Goal: Contribute content: Add original content to the website for others to see

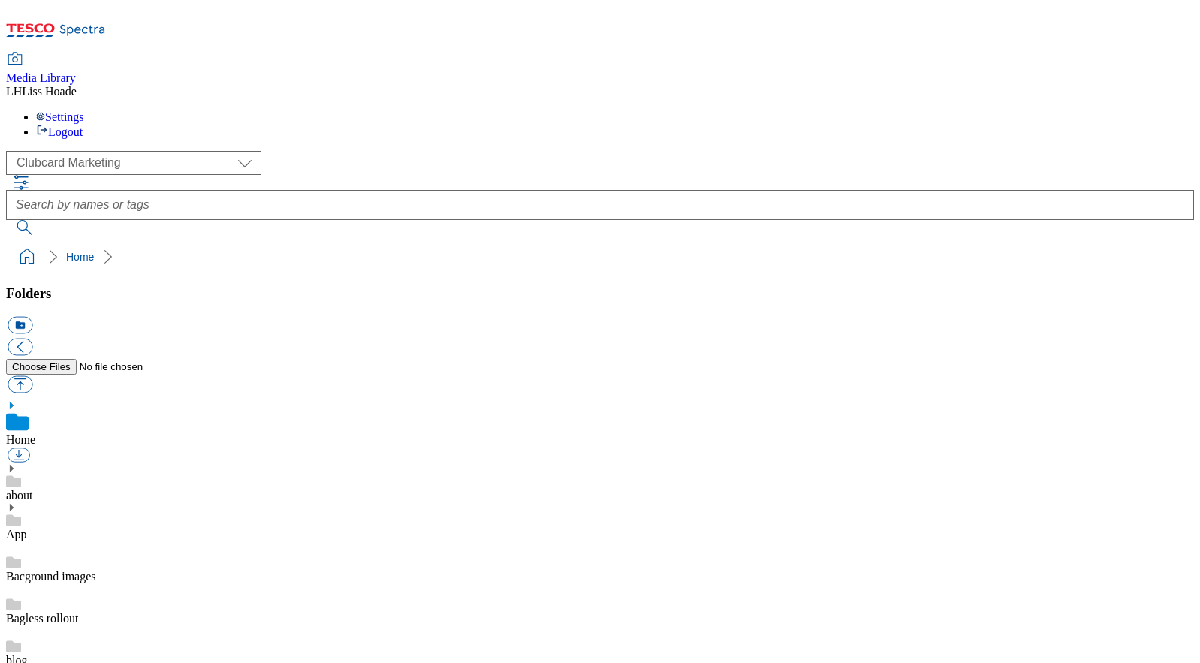
scroll to position [2, 0]
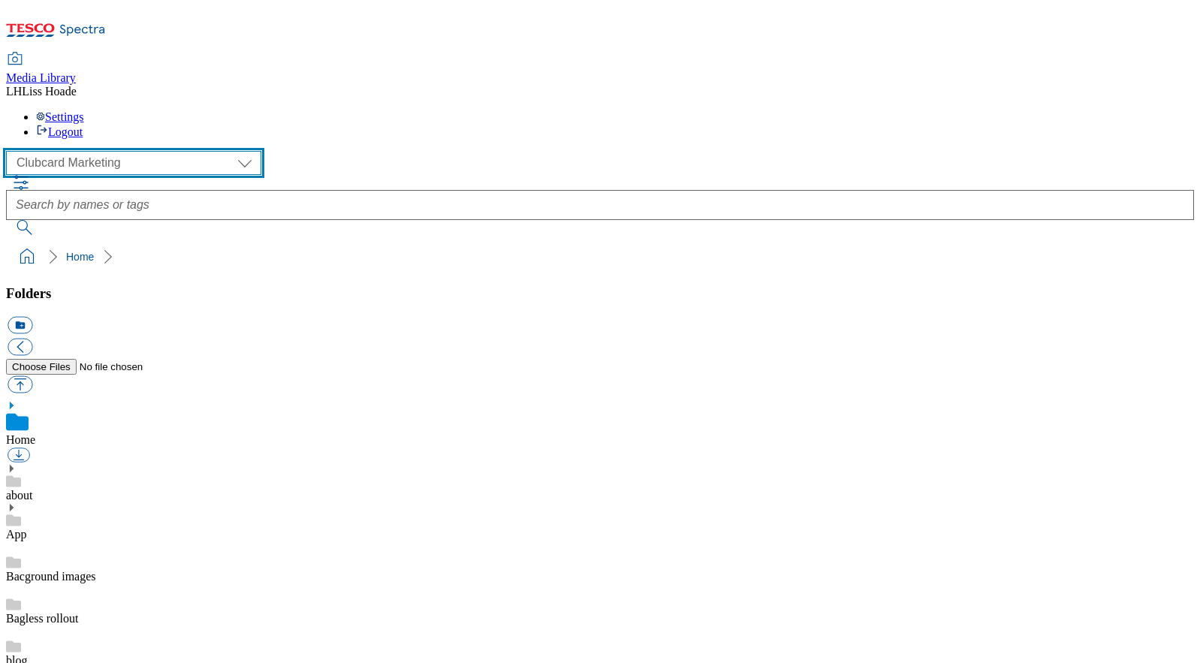
click at [81, 151] on select "Clubcard Marketing Dotcom [GEOGRAPHIC_DATA] GHS Marketing [GEOGRAPHIC_DATA] GHS…" at bounding box center [133, 163] width 255 height 24
select select "flare-homepage"
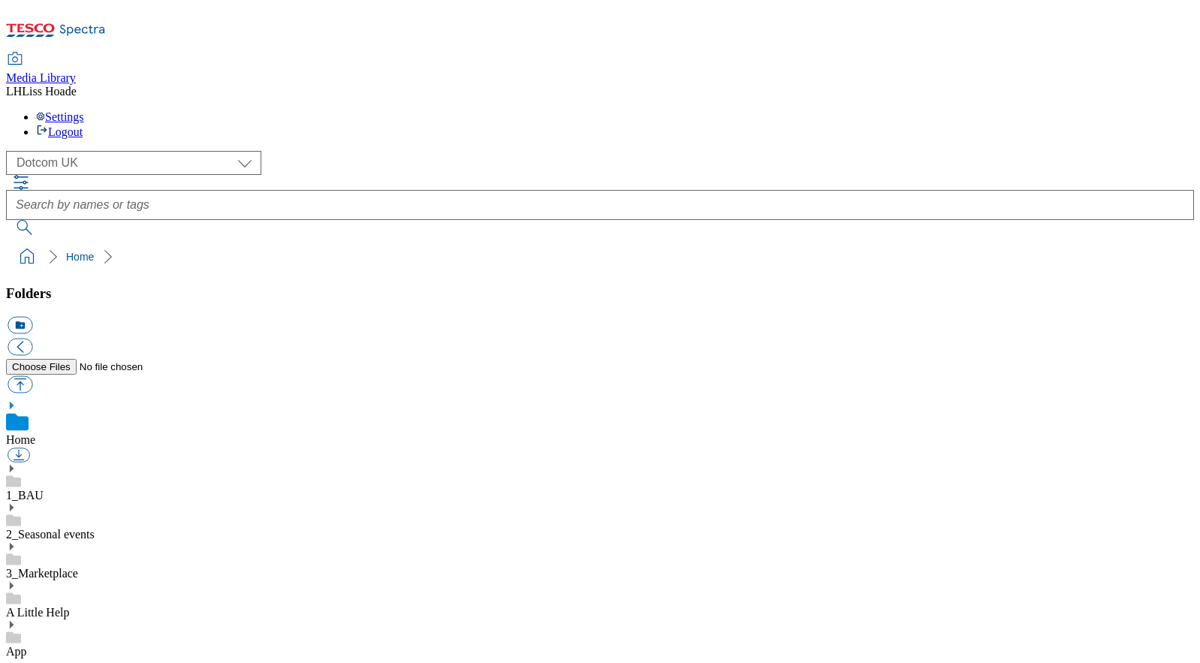
click at [14, 465] on use at bounding box center [12, 469] width 4 height 8
click at [62, 570] on link "Home Page" at bounding box center [34, 576] width 56 height 13
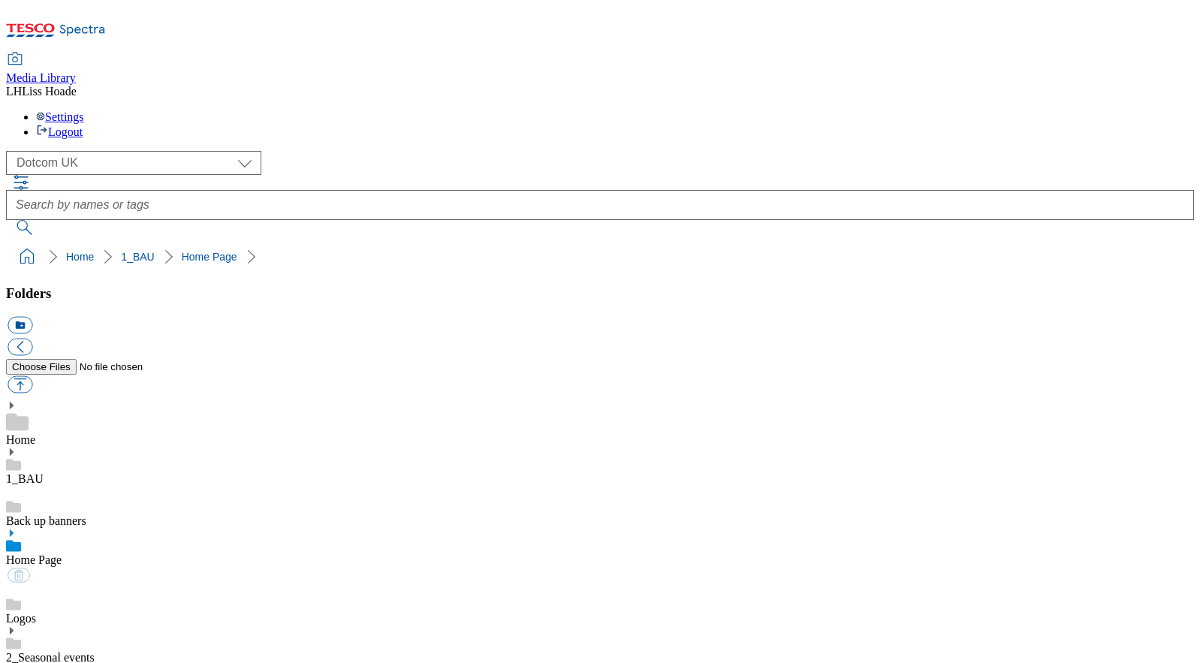
click at [17, 528] on icon at bounding box center [11, 533] width 11 height 11
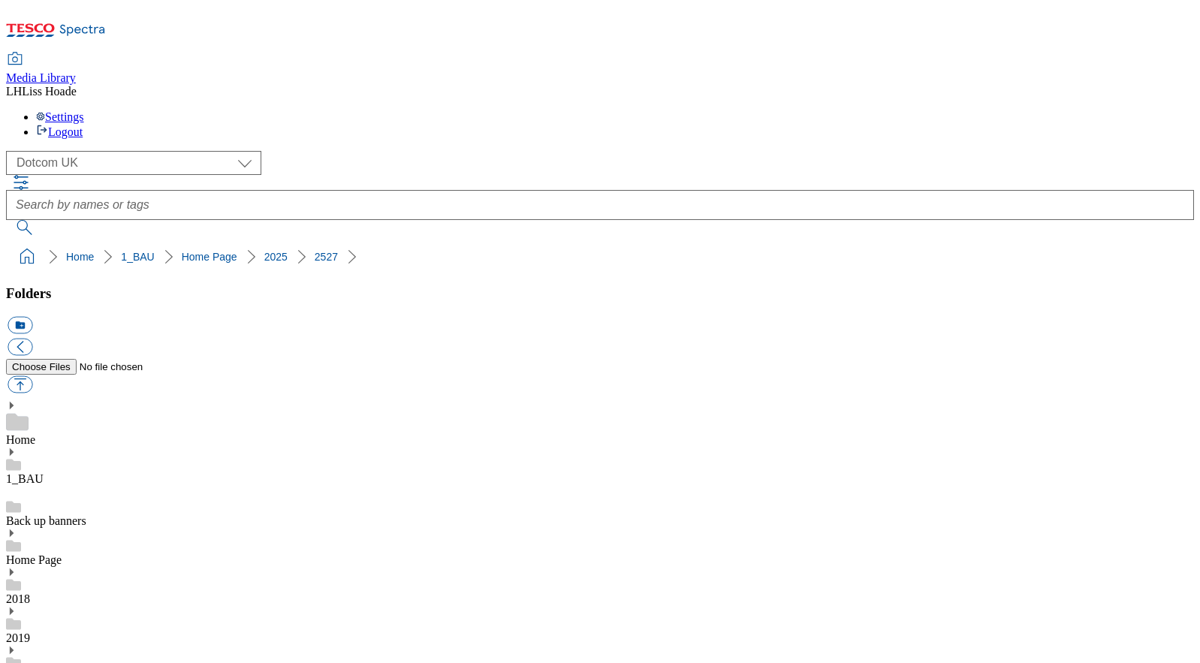
click at [32, 317] on button "icon_new_folder" at bounding box center [20, 325] width 25 height 17
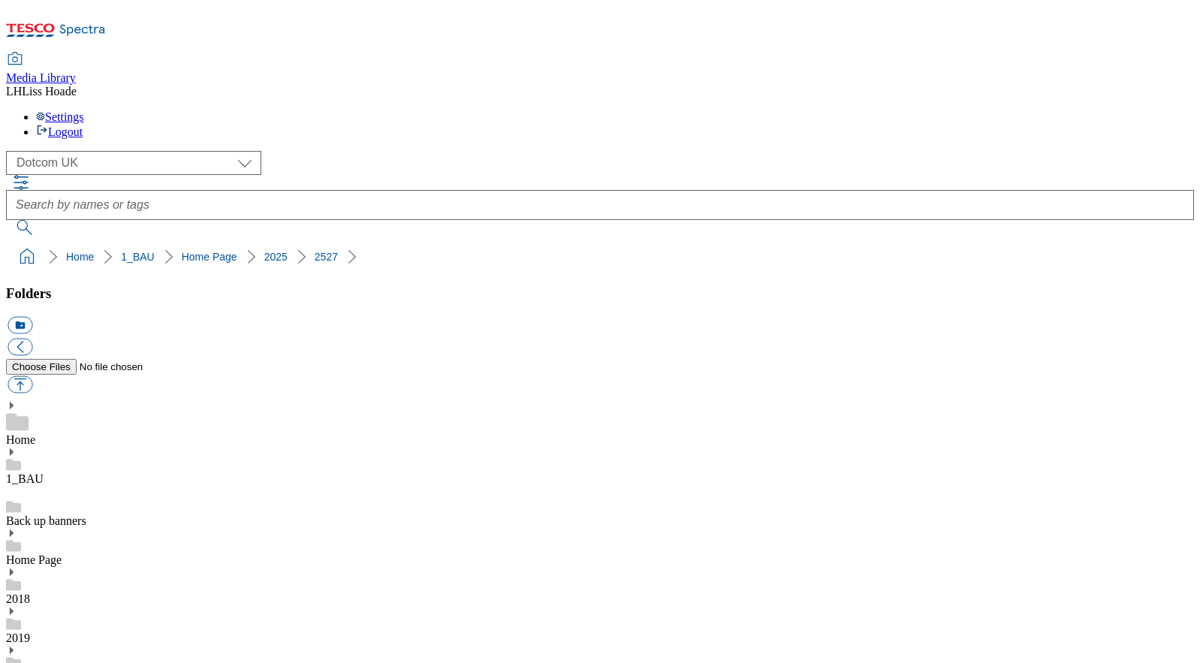
type input "Segmentations"
click at [32, 317] on button "icon_new_folder" at bounding box center [20, 325] width 25 height 17
type input "BS1"
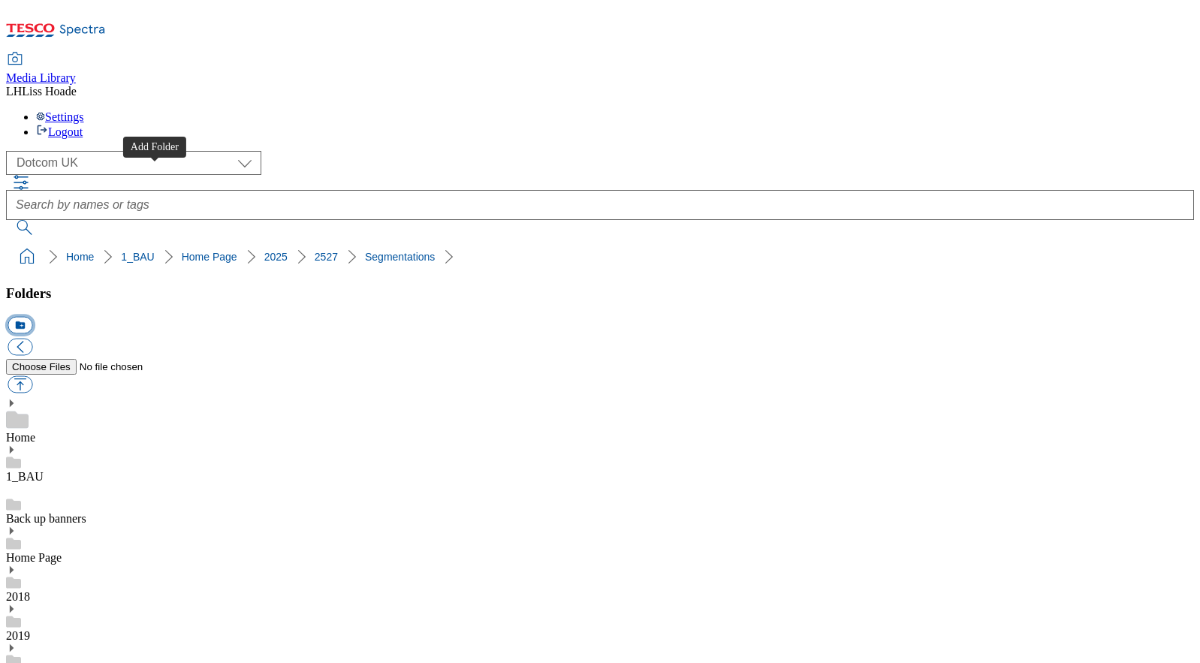
click at [32, 317] on button "icon_new_folder" at bounding box center [20, 325] width 25 height 17
type input "BS2"
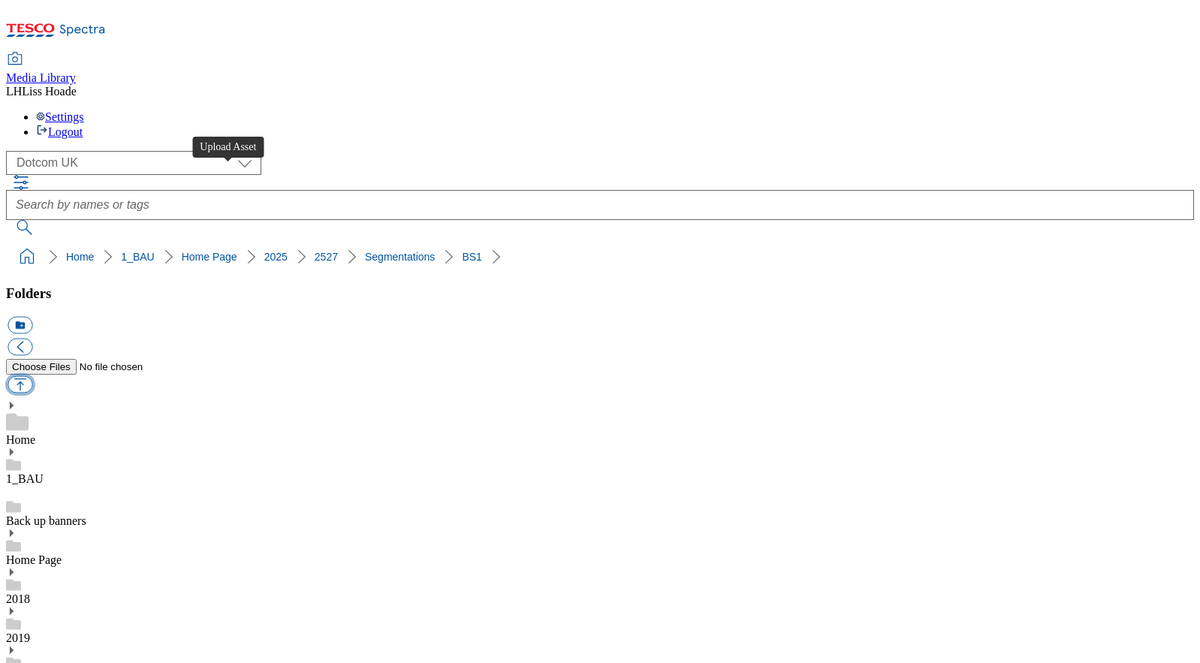
click at [32, 376] on button "button" at bounding box center [20, 384] width 25 height 17
type input "C:\fakepath\2527-GHS-TradeStamp-Segmentation-test-GHP-BS1-chicken.jpg"
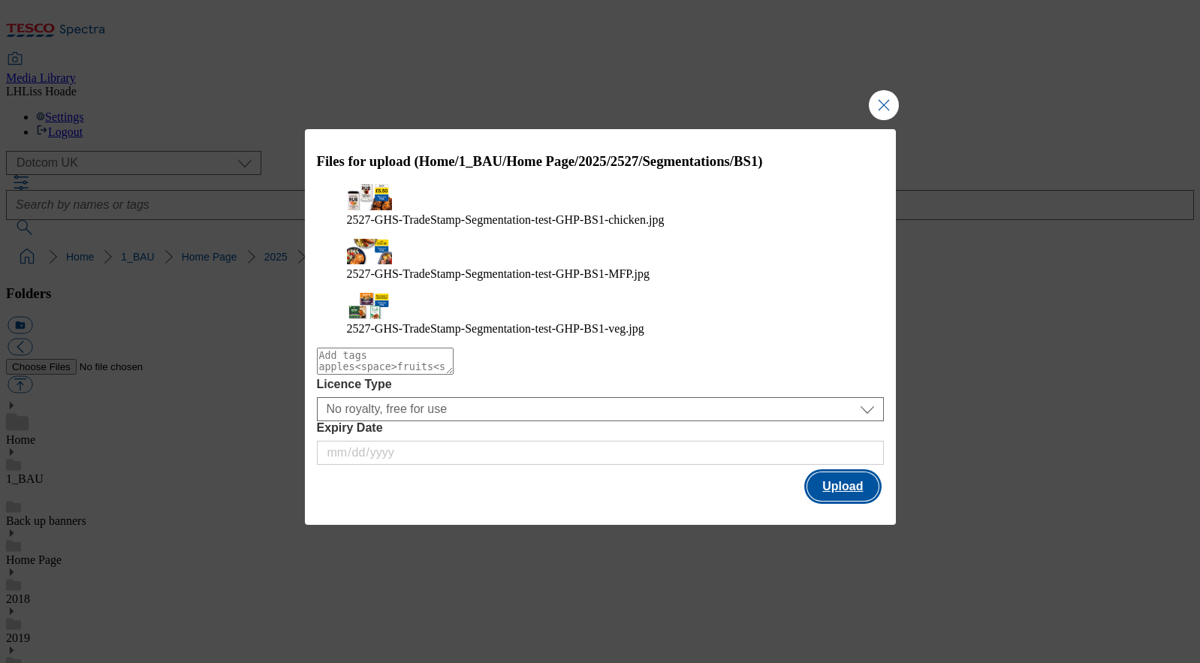
click at [844, 473] on button "Upload" at bounding box center [843, 487] width 71 height 29
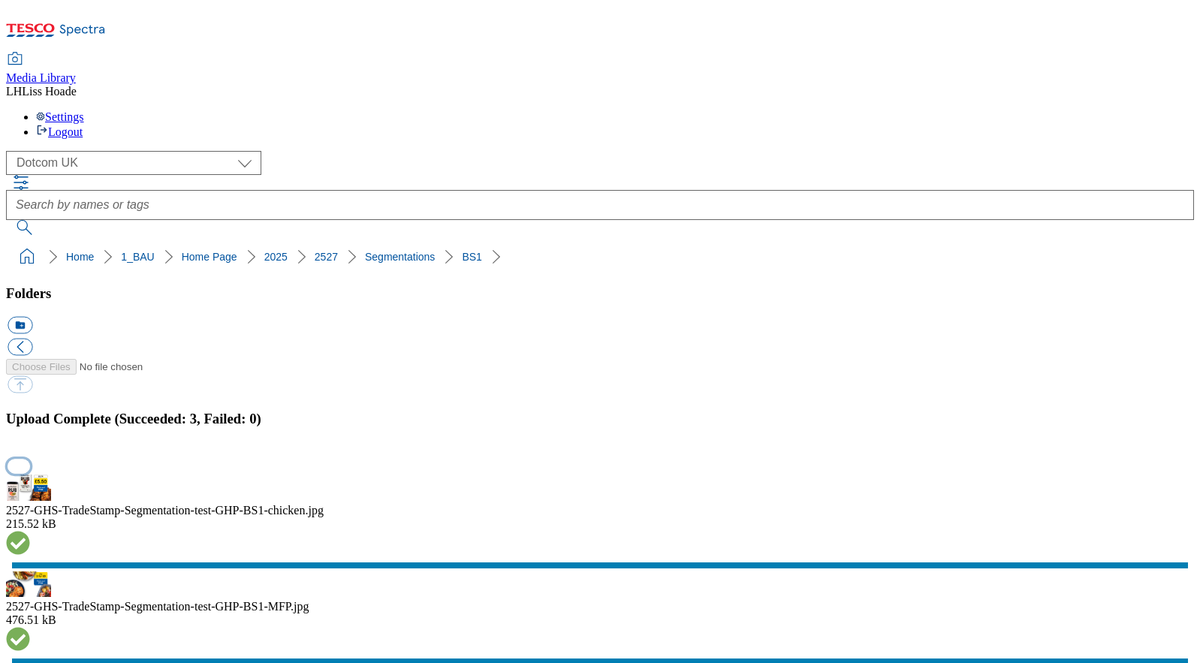
click at [30, 459] on button "button" at bounding box center [19, 466] width 23 height 14
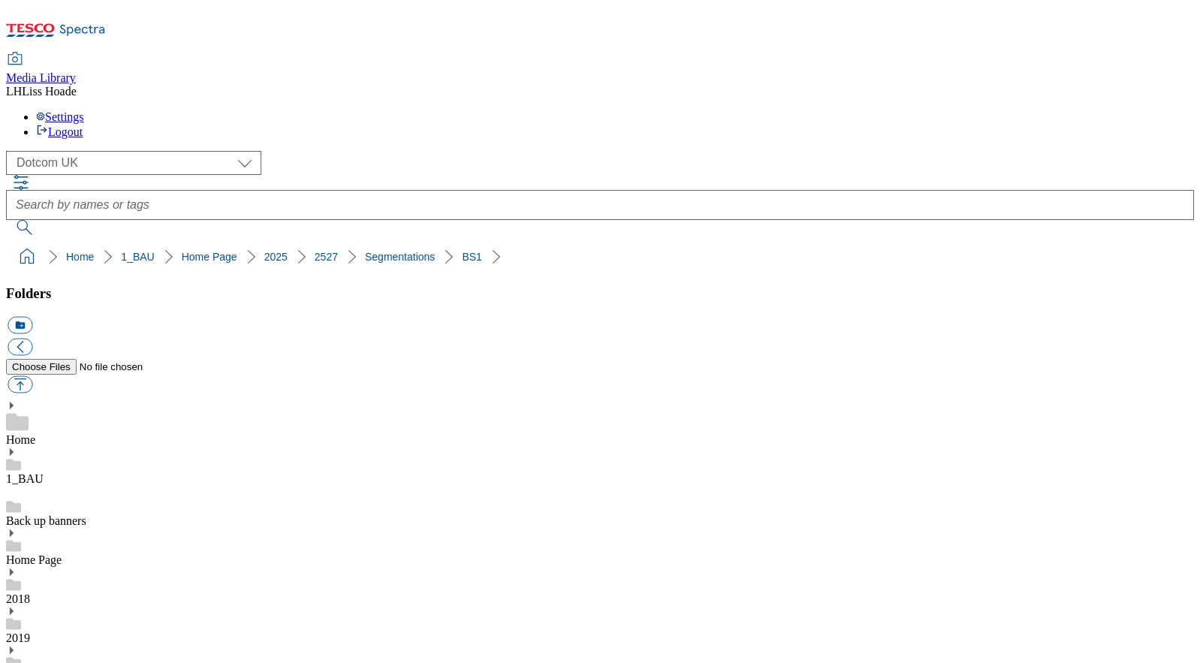
click at [32, 376] on button "button" at bounding box center [20, 384] width 25 height 17
type input "C:\fakepath\2527-GHS-TradeStamp-Segmentation-test-GHP-BS2-coke.jpg"
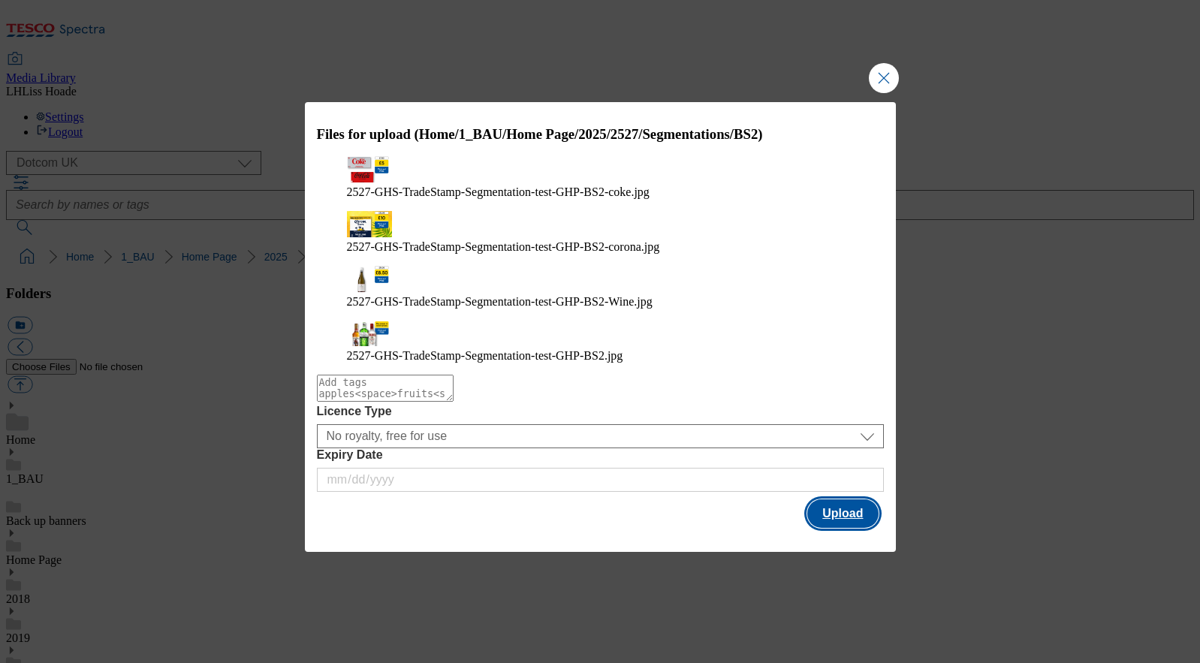
click at [838, 500] on button "Upload" at bounding box center [843, 514] width 71 height 29
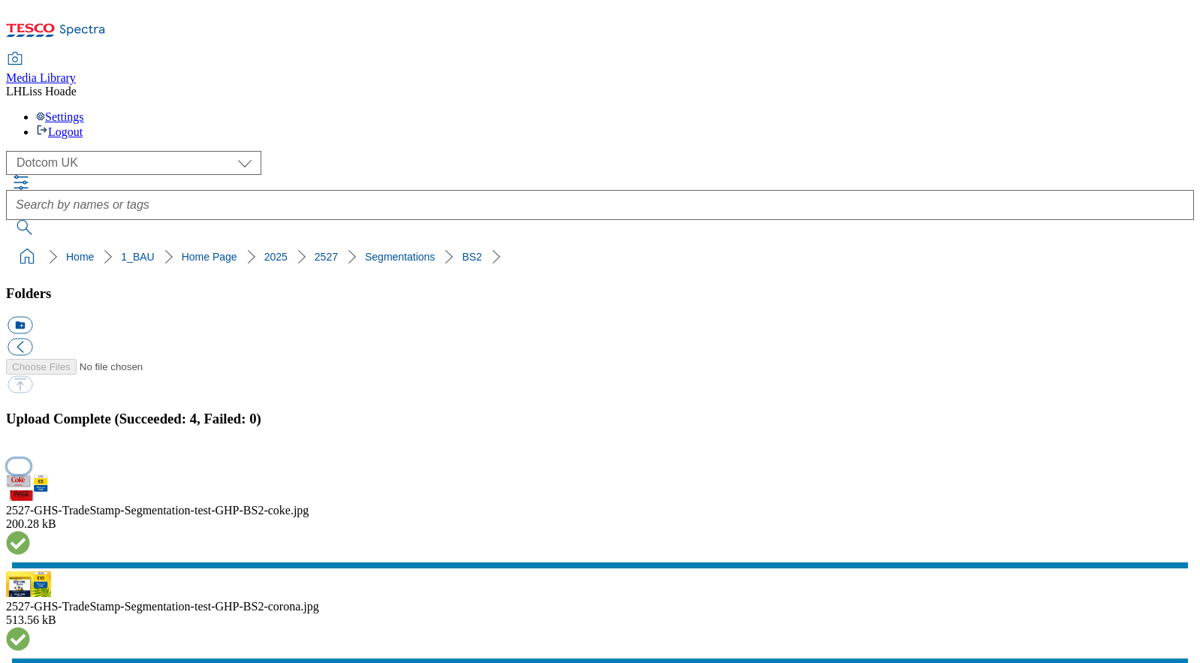
click at [30, 459] on button "button" at bounding box center [19, 466] width 23 height 14
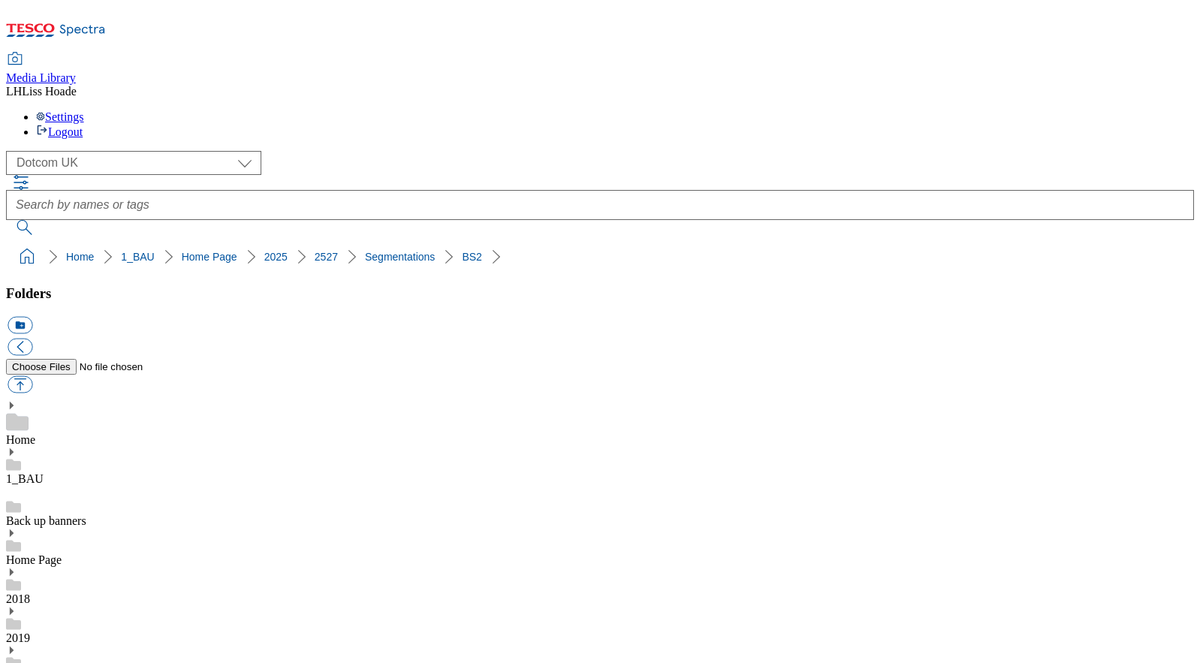
drag, startPoint x: 418, startPoint y: 137, endPoint x: -5, endPoint y: 135, distance: 423.7
copy ol "Home 1_BAU Home Page 2025 2527 Segmentations"
